Goal: Information Seeking & Learning: Check status

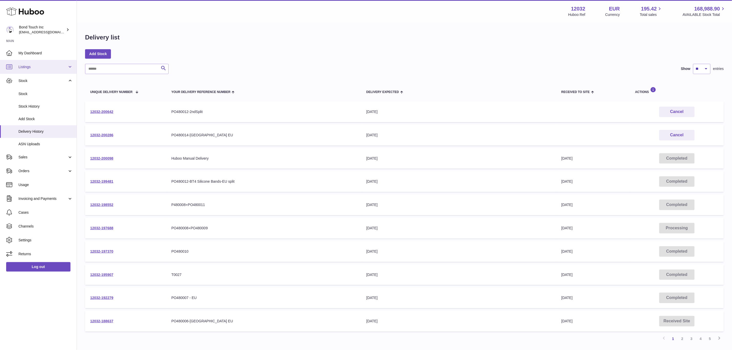
click at [39, 69] on span "Listings" at bounding box center [42, 67] width 49 height 5
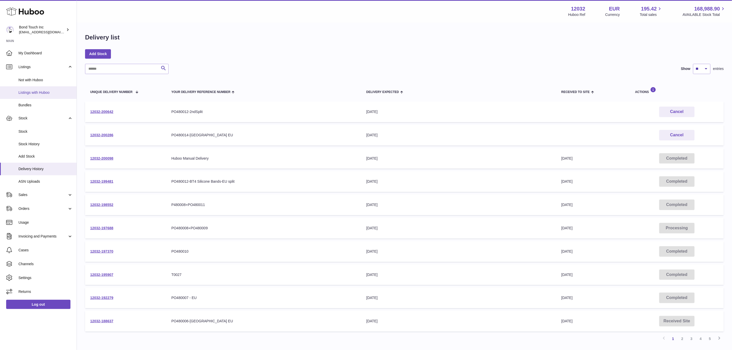
click at [37, 91] on span "Listings with Huboo" at bounding box center [45, 92] width 54 height 5
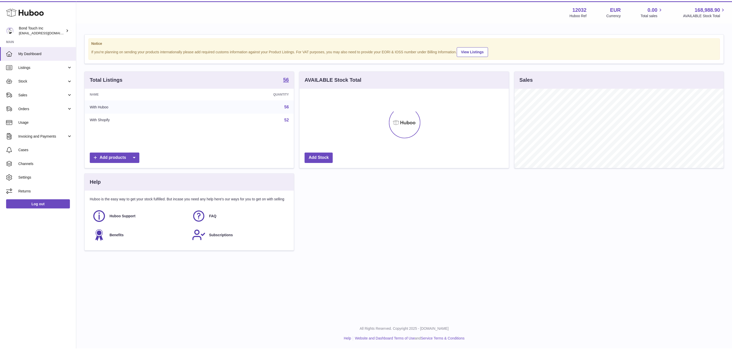
scroll to position [80, 211]
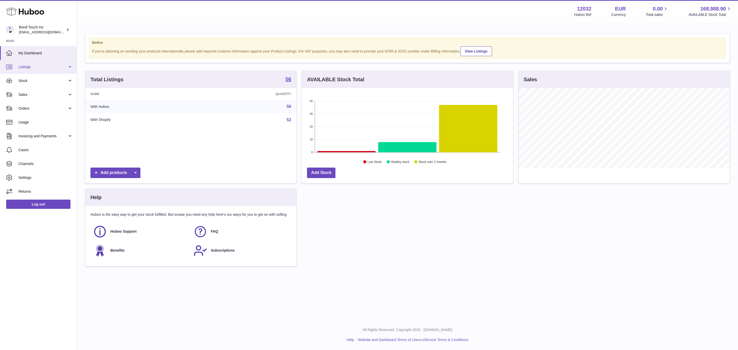
click at [42, 67] on span "Listings" at bounding box center [42, 67] width 49 height 5
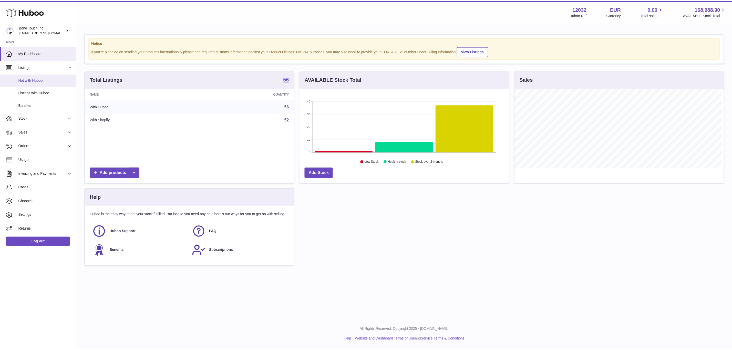
scroll to position [256171, 256042]
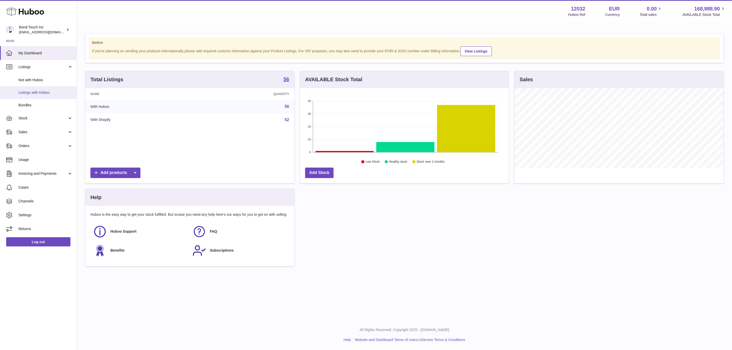
click at [40, 91] on span "Listings with Huboo" at bounding box center [45, 92] width 54 height 5
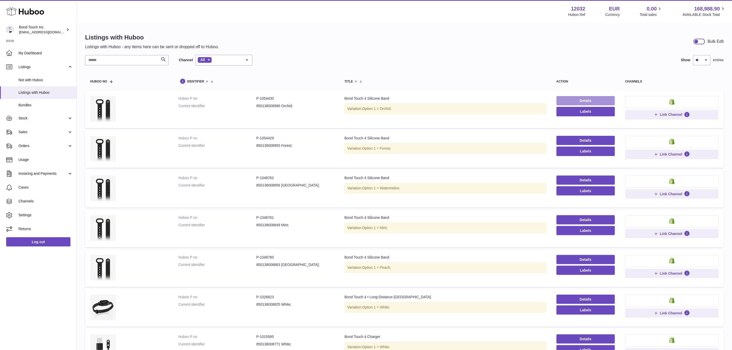
click at [590, 100] on link "Details" at bounding box center [586, 100] width 58 height 9
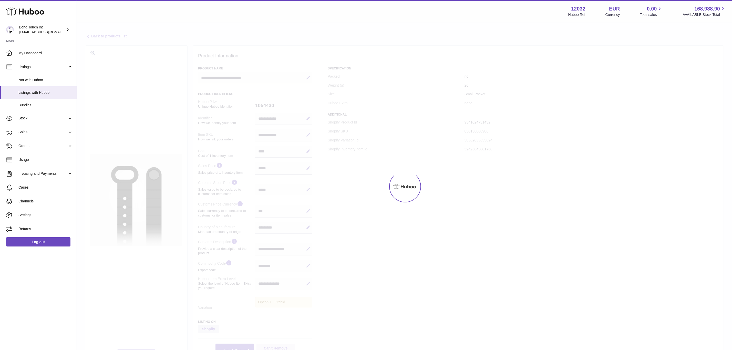
select select "***"
select select "**"
select select "****"
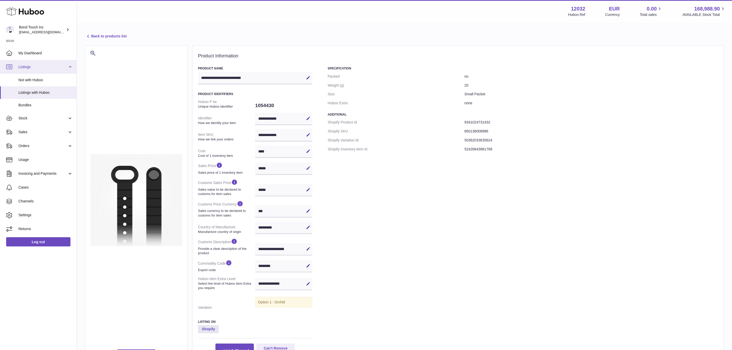
click at [33, 64] on link "Listings" at bounding box center [38, 67] width 77 height 14
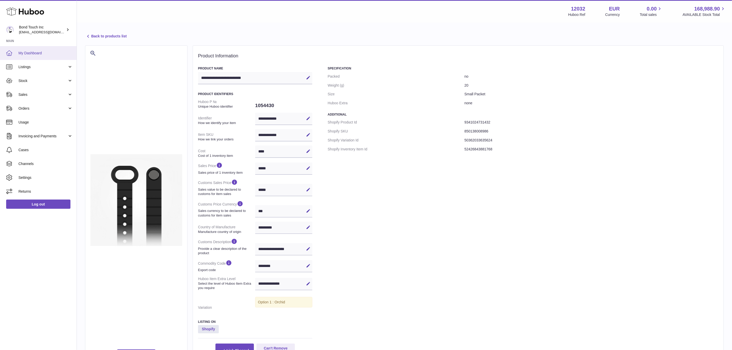
click at [29, 51] on span "My Dashboard" at bounding box center [45, 53] width 54 height 5
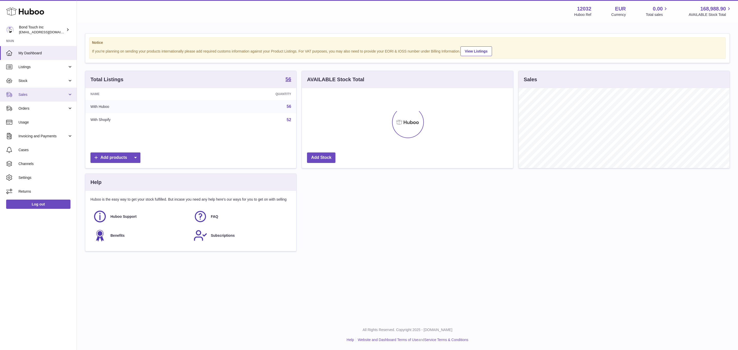
scroll to position [80, 211]
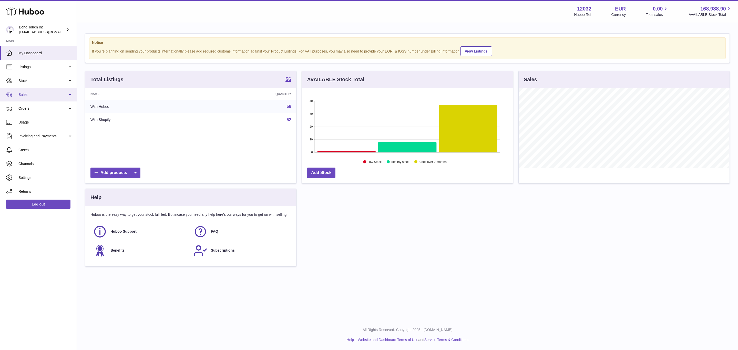
click at [34, 96] on span "Sales" at bounding box center [42, 94] width 49 height 5
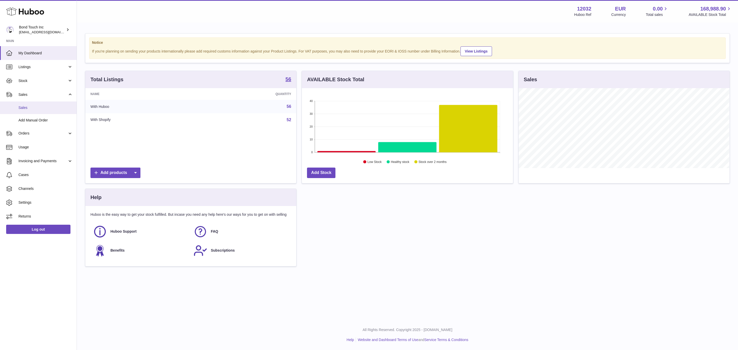
click at [37, 112] on link "Sales" at bounding box center [38, 107] width 77 height 13
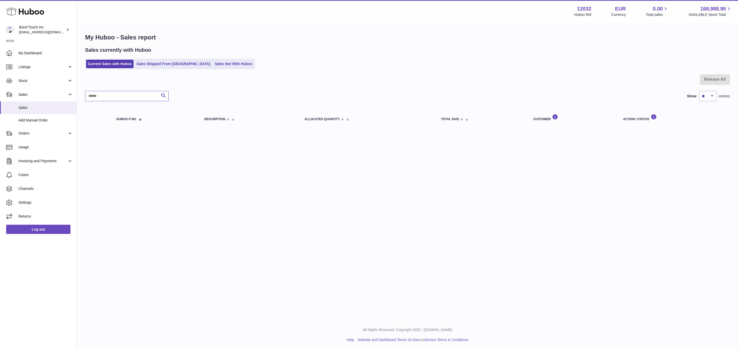
click at [96, 99] on input "text" at bounding box center [127, 96] width 84 height 10
type input "*****"
click at [146, 65] on link "Sales Shipped From [GEOGRAPHIC_DATA]" at bounding box center [173, 64] width 77 height 8
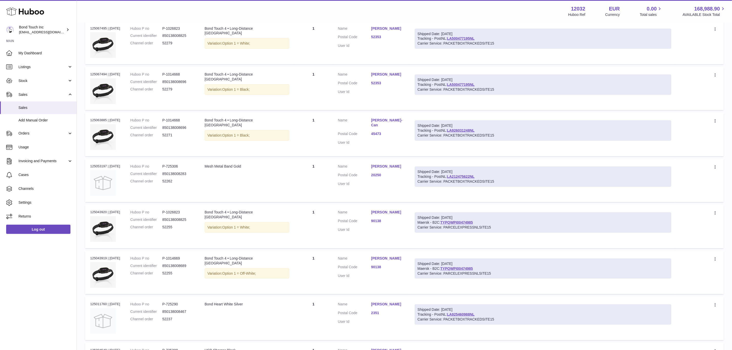
scroll to position [282, 0]
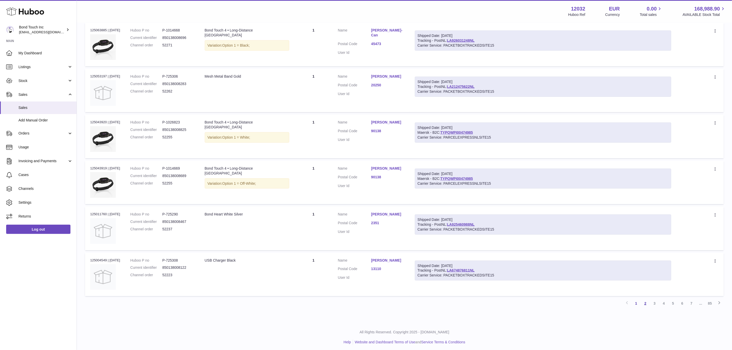
click at [644, 302] on link "2" at bounding box center [645, 303] width 9 height 9
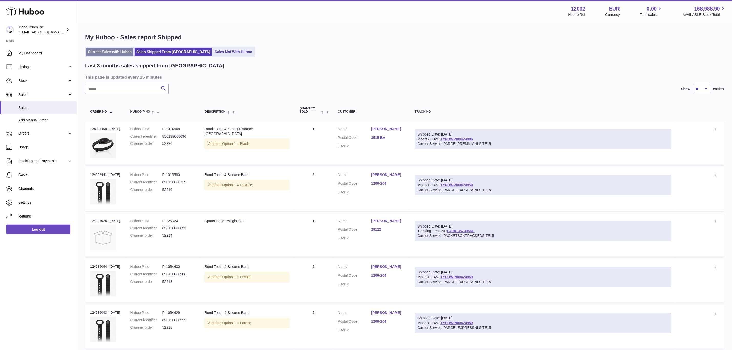
click at [116, 53] on link "Current Sales with Huboo" at bounding box center [109, 52] width 47 height 8
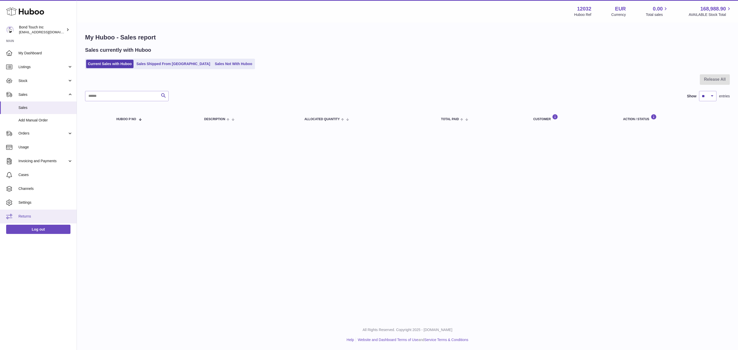
click at [33, 215] on span "Returns" at bounding box center [45, 216] width 54 height 5
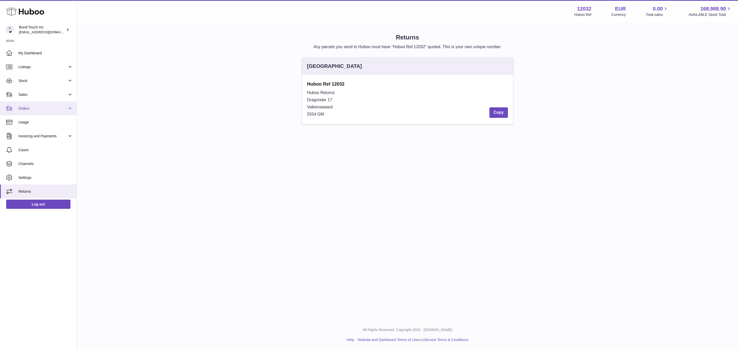
click at [32, 108] on span "Orders" at bounding box center [42, 108] width 49 height 5
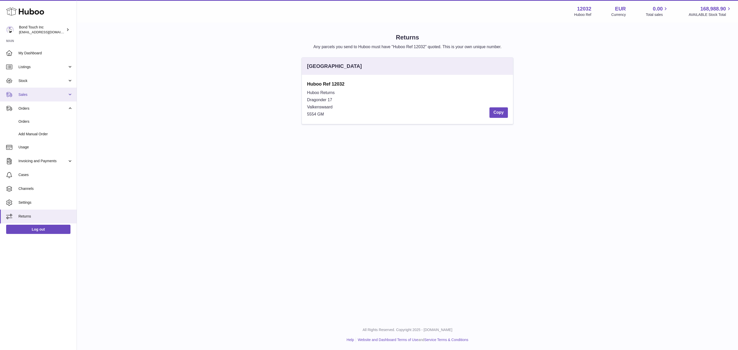
click at [32, 92] on span "Sales" at bounding box center [42, 94] width 49 height 5
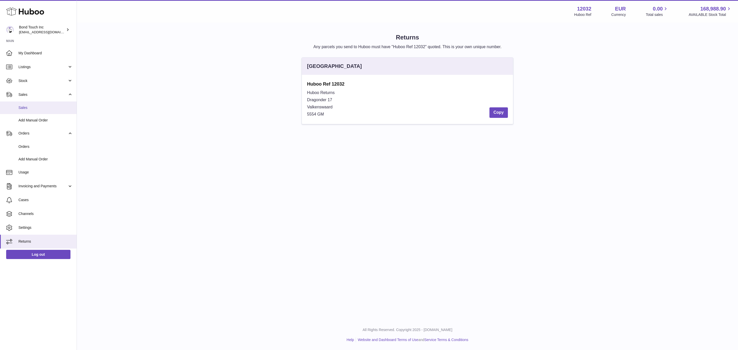
click at [32, 106] on span "Sales" at bounding box center [45, 107] width 54 height 5
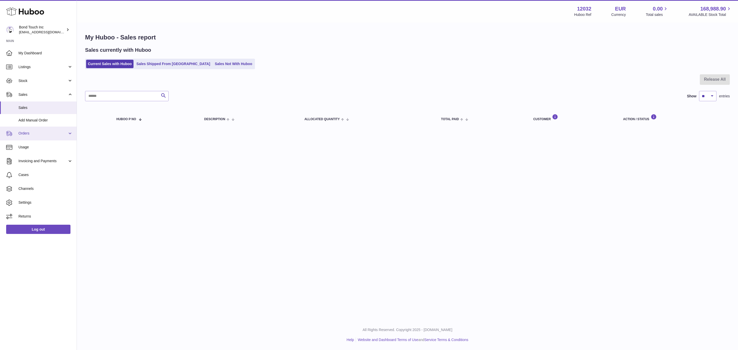
click at [47, 133] on span "Orders" at bounding box center [42, 133] width 49 height 5
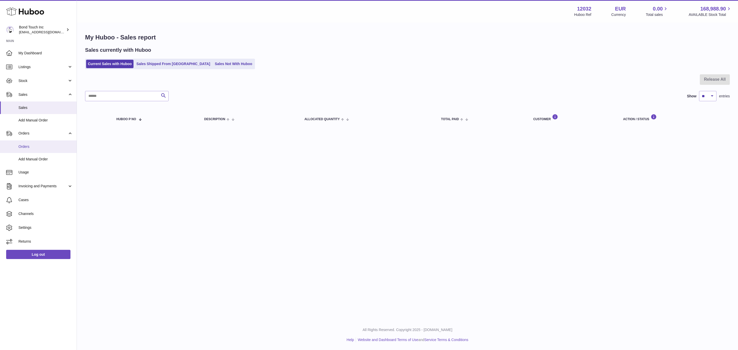
click at [38, 146] on span "Orders" at bounding box center [45, 146] width 54 height 5
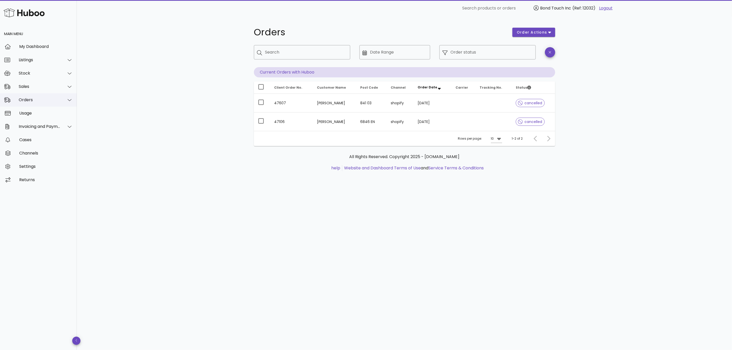
click at [32, 97] on div "Orders" at bounding box center [38, 99] width 77 height 13
click at [28, 85] on div "Sales" at bounding box center [40, 86] width 42 height 5
click at [29, 96] on div "Sales" at bounding box center [45, 99] width 54 height 11
